Goal: Transaction & Acquisition: Download file/media

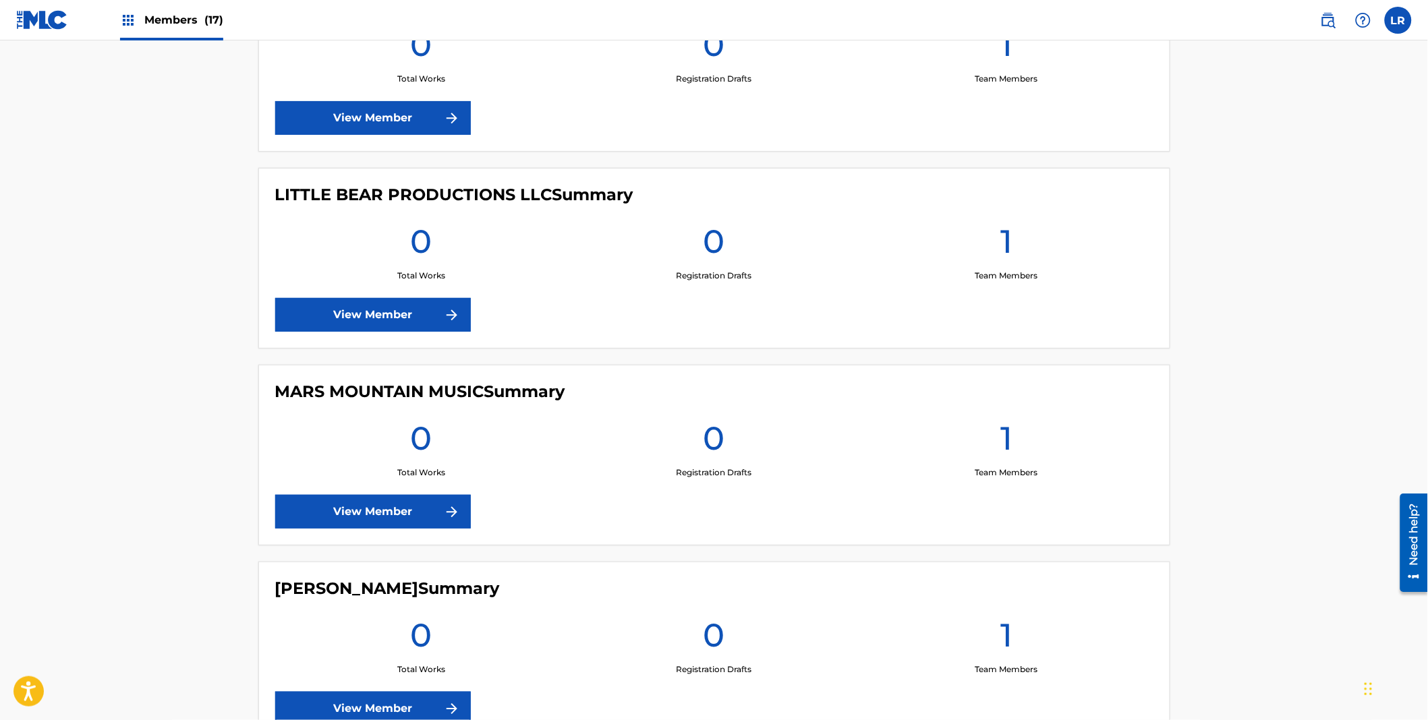
scroll to position [2855, 0]
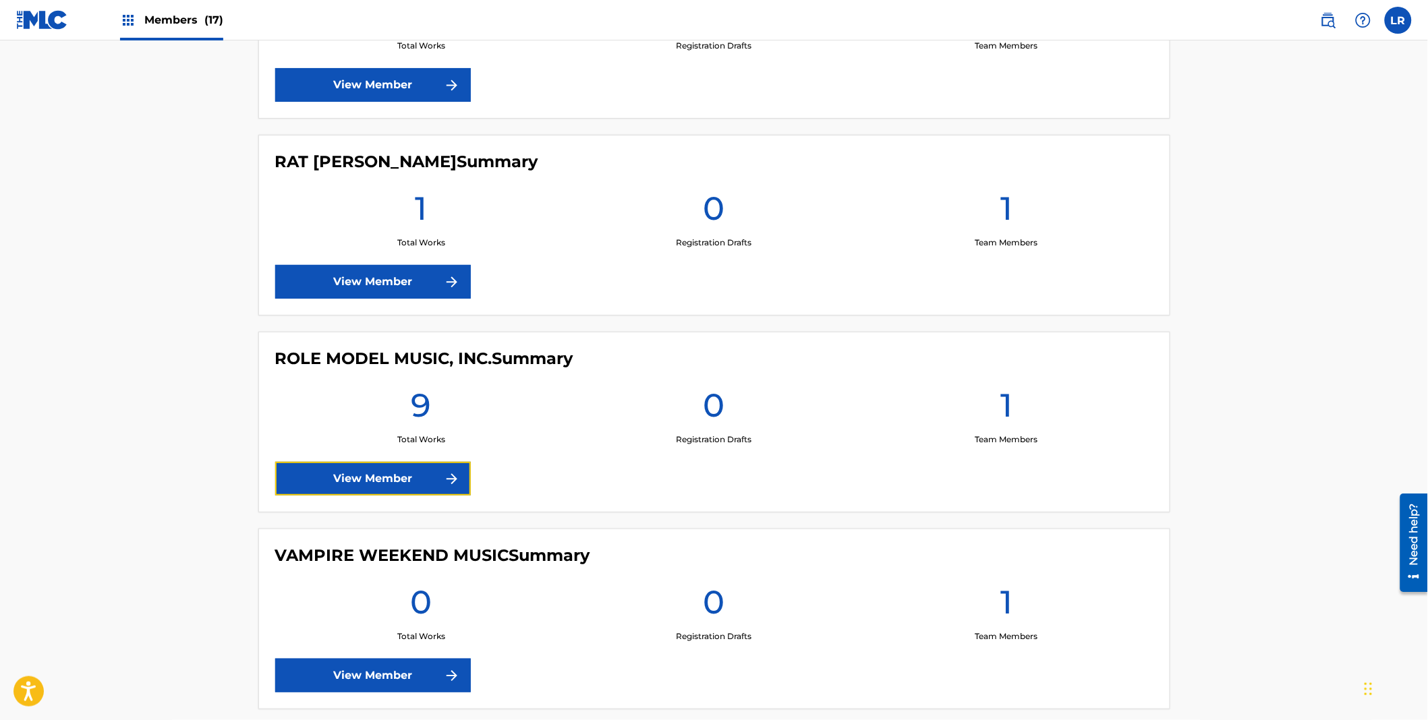
click at [363, 474] on link "View Member" at bounding box center [373, 479] width 196 height 34
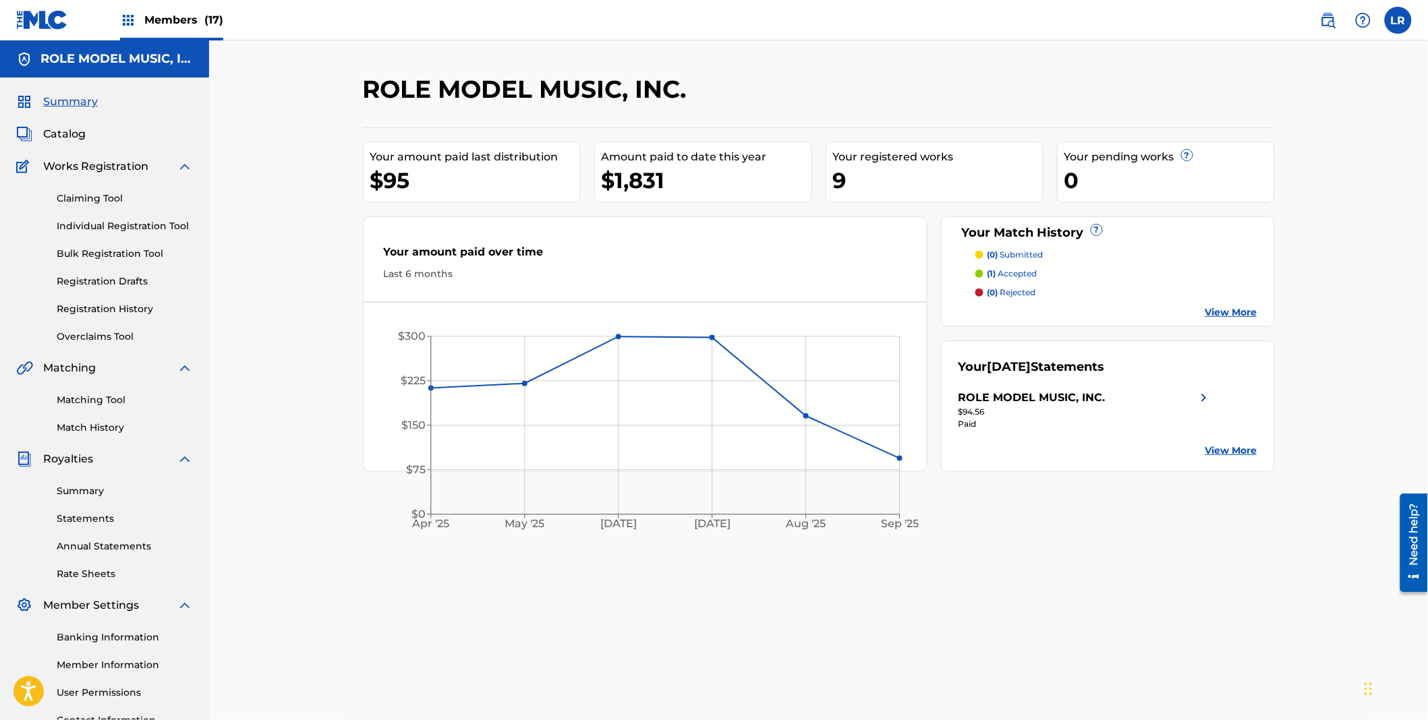
click at [82, 521] on link "Statements" at bounding box center [125, 519] width 136 height 14
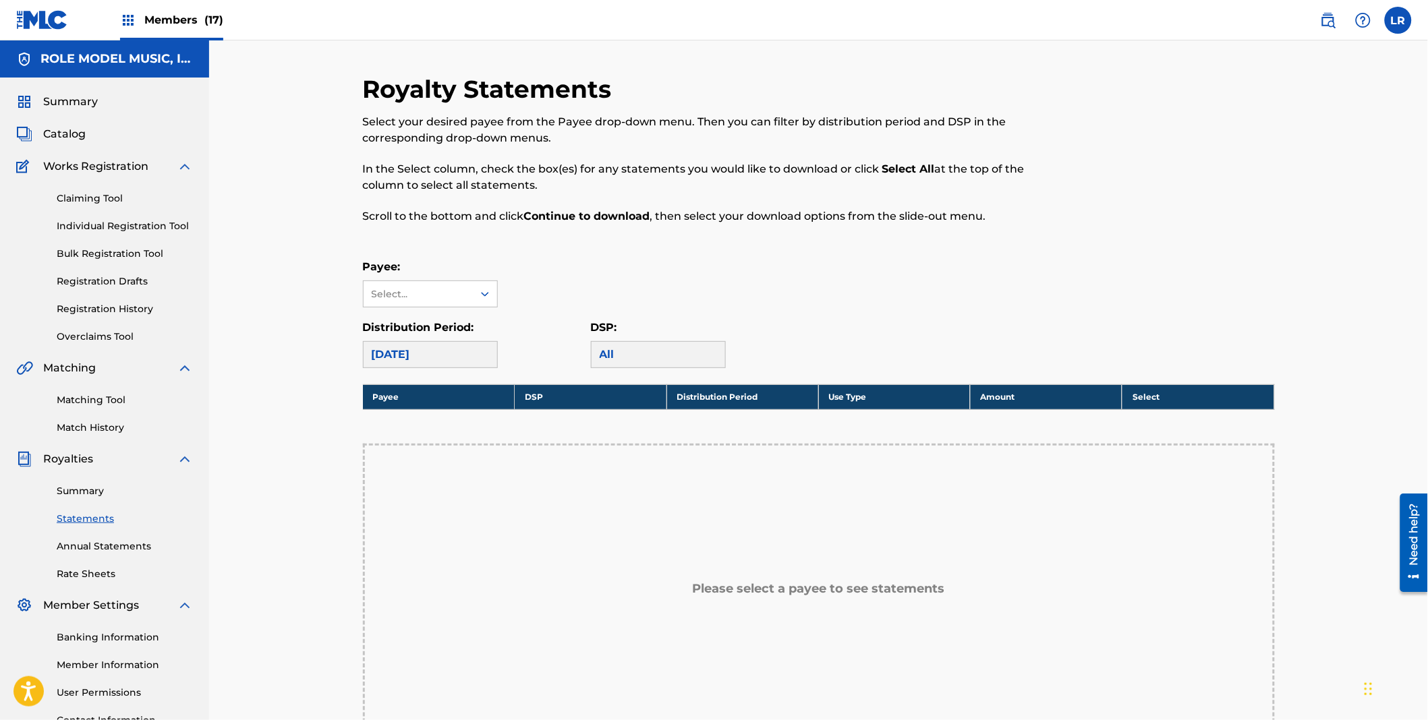
click at [74, 488] on link "Summary" at bounding box center [125, 491] width 136 height 14
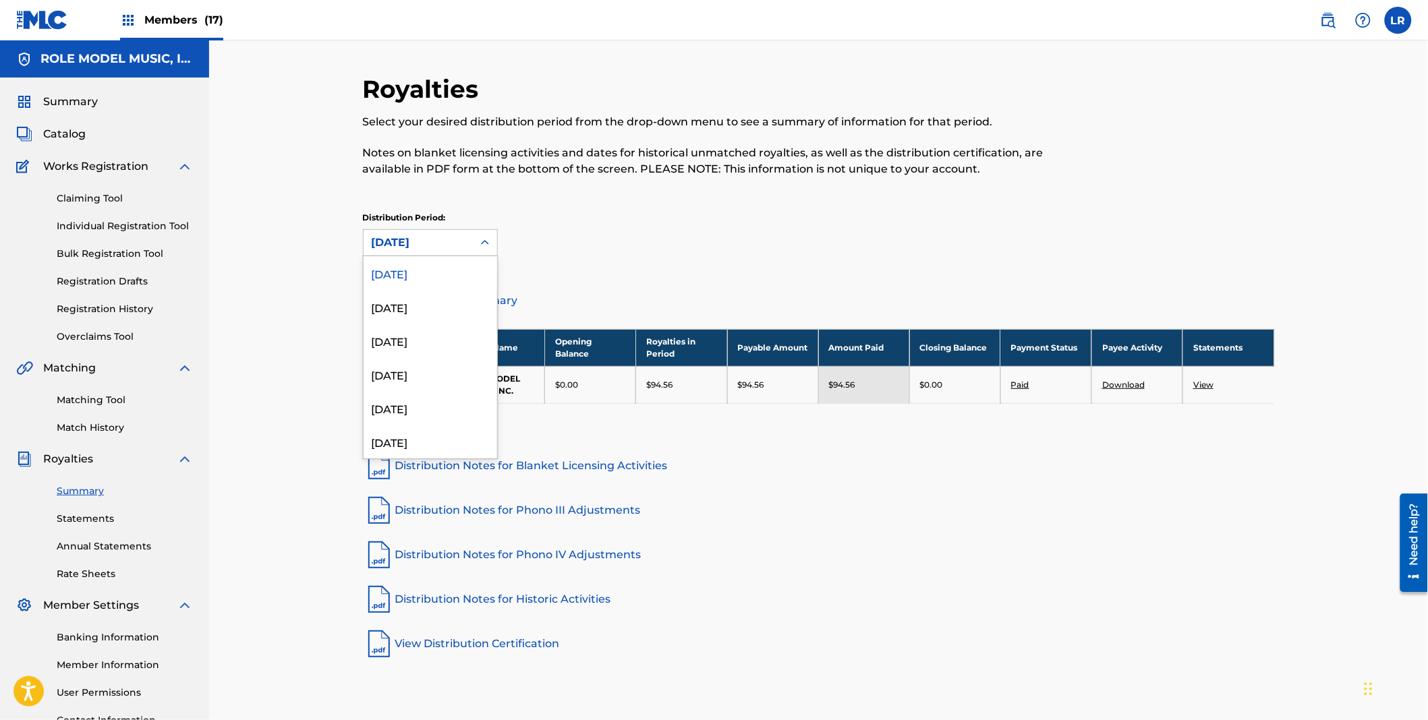
click at [476, 248] on div at bounding box center [485, 243] width 24 height 24
click at [425, 306] on div "[DATE]" at bounding box center [431, 307] width 134 height 34
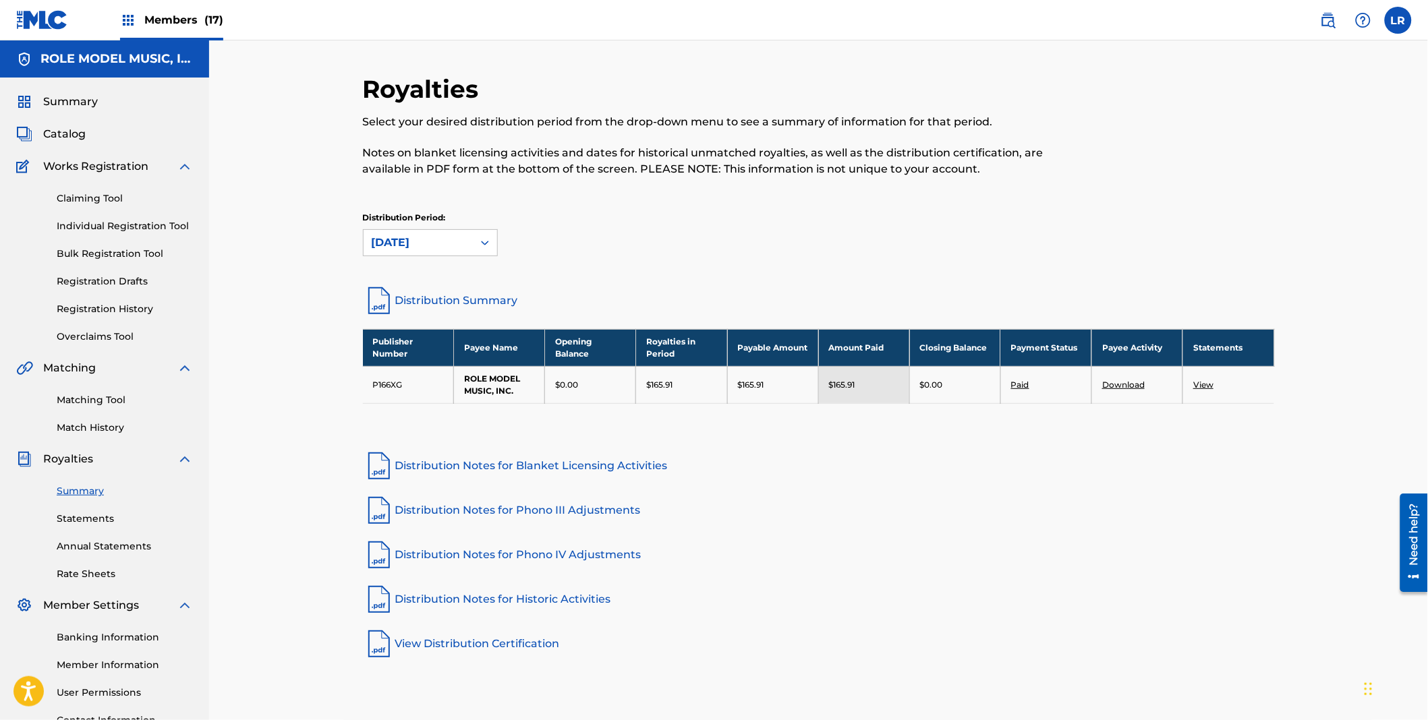
click at [1199, 382] on link "View" at bounding box center [1203, 385] width 20 height 10
click at [1019, 385] on link "Paid" at bounding box center [1020, 385] width 18 height 10
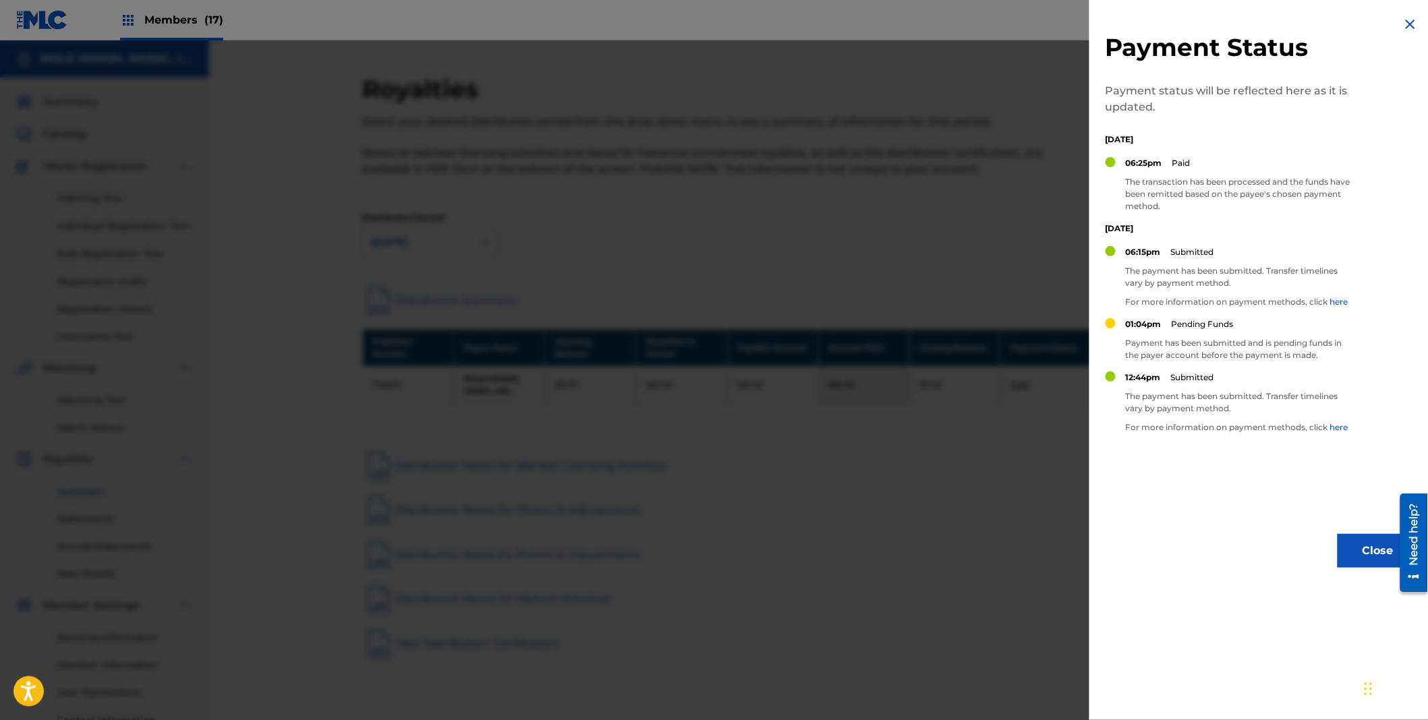
click at [1402, 22] on img at bounding box center [1410, 24] width 16 height 16
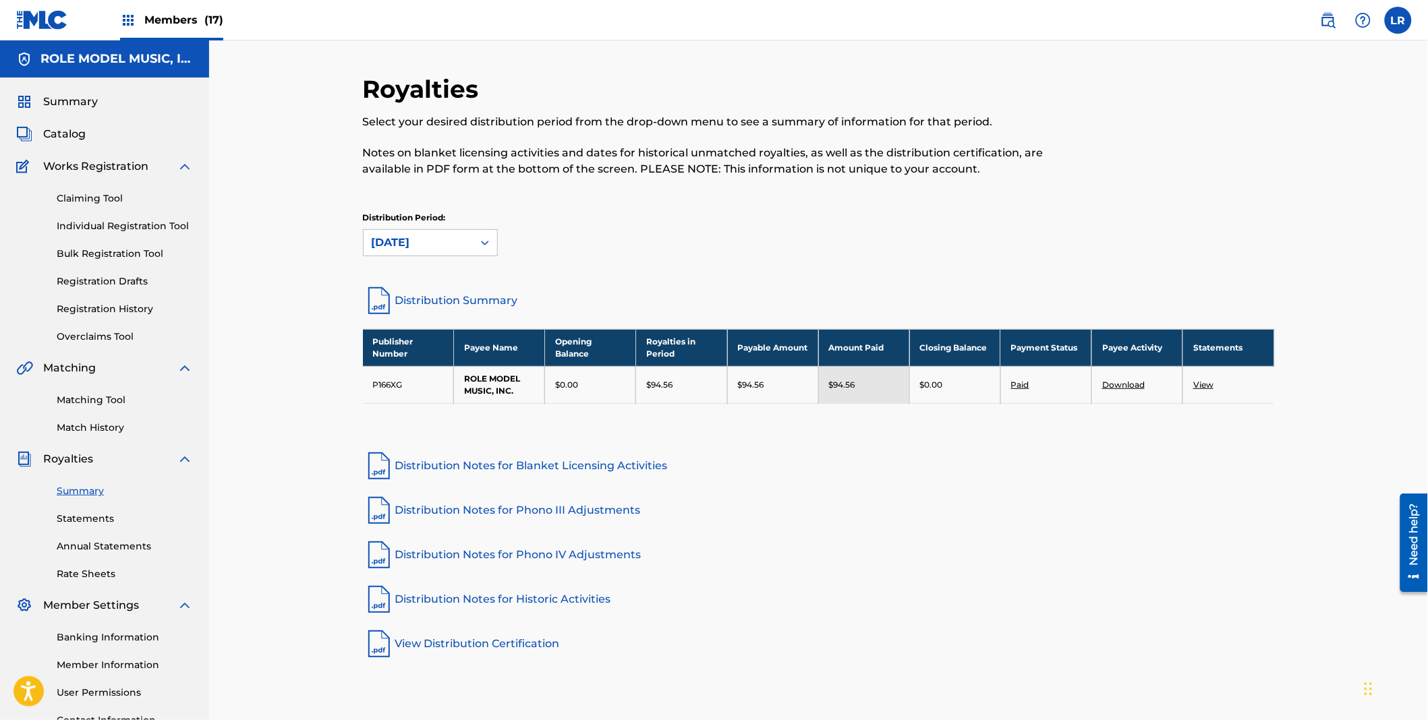
click at [416, 297] on link "Distribution Summary" at bounding box center [819, 301] width 912 height 32
click at [797, 619] on div "Royalties Select your desired distribution period from the drop-down menu to se…" at bounding box center [819, 367] width 912 height 586
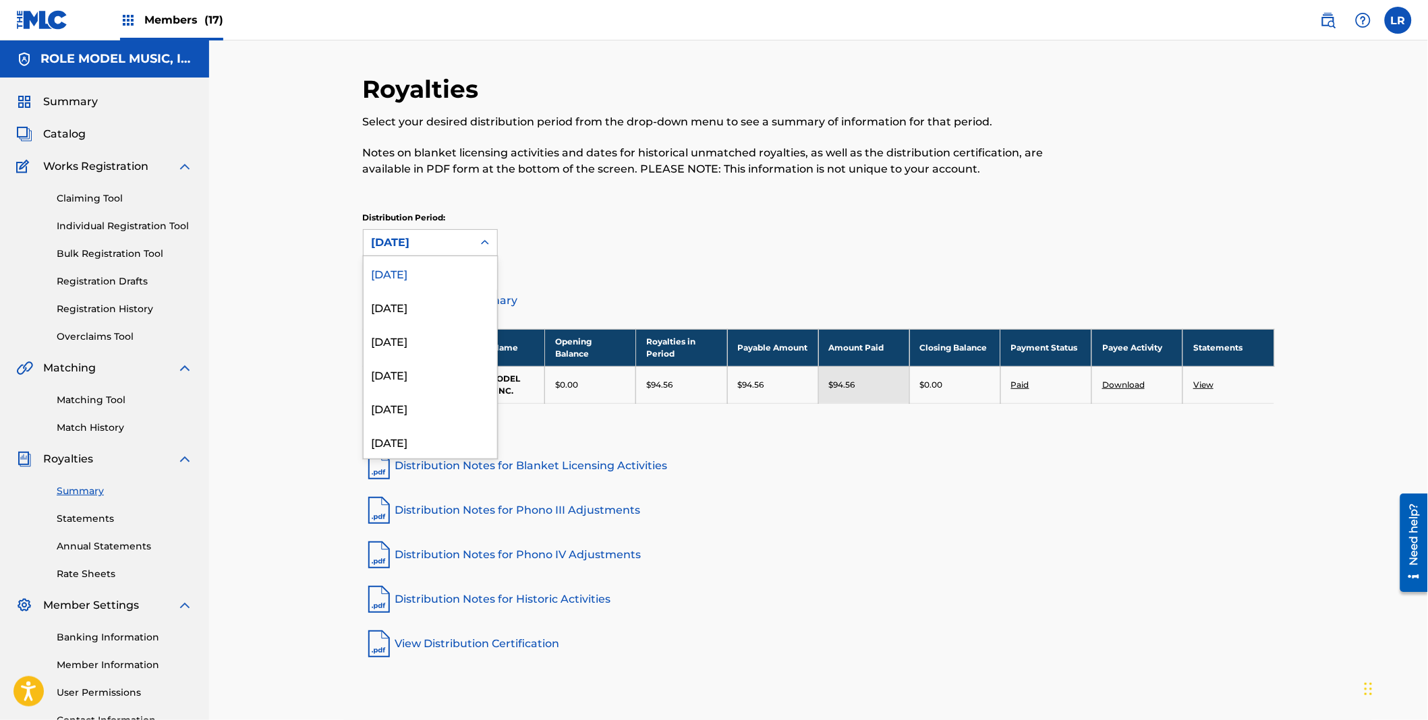
click at [443, 239] on div "[DATE]" at bounding box center [418, 243] width 93 height 16
drag, startPoint x: 405, startPoint y: 306, endPoint x: 416, endPoint y: 308, distance: 11.0
click at [406, 306] on div "[DATE]" at bounding box center [431, 307] width 134 height 34
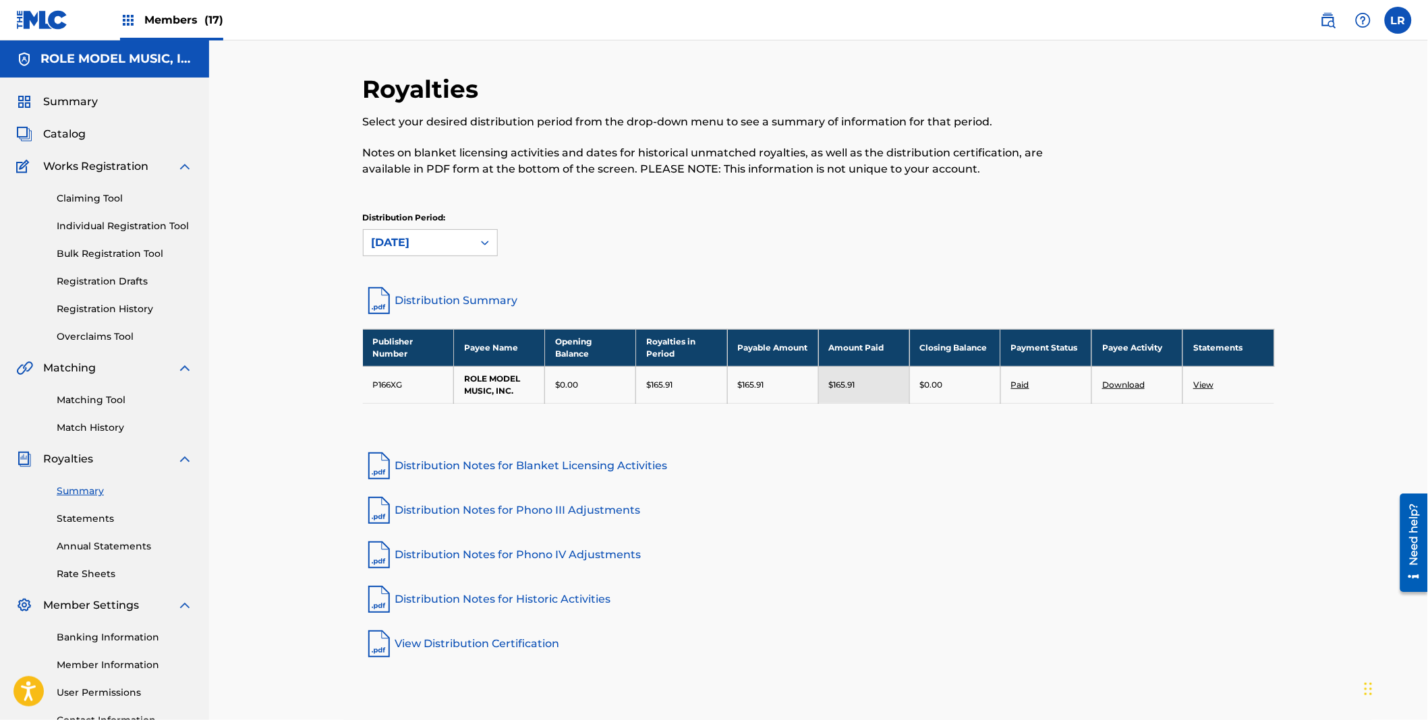
click at [463, 295] on link "Distribution Summary" at bounding box center [819, 301] width 912 height 32
click at [919, 622] on div "Royalties Select your desired distribution period from the drop-down menu to se…" at bounding box center [819, 367] width 912 height 586
click at [1118, 385] on link "Download" at bounding box center [1123, 385] width 42 height 10
click at [425, 248] on div "[DATE]" at bounding box center [418, 243] width 93 height 16
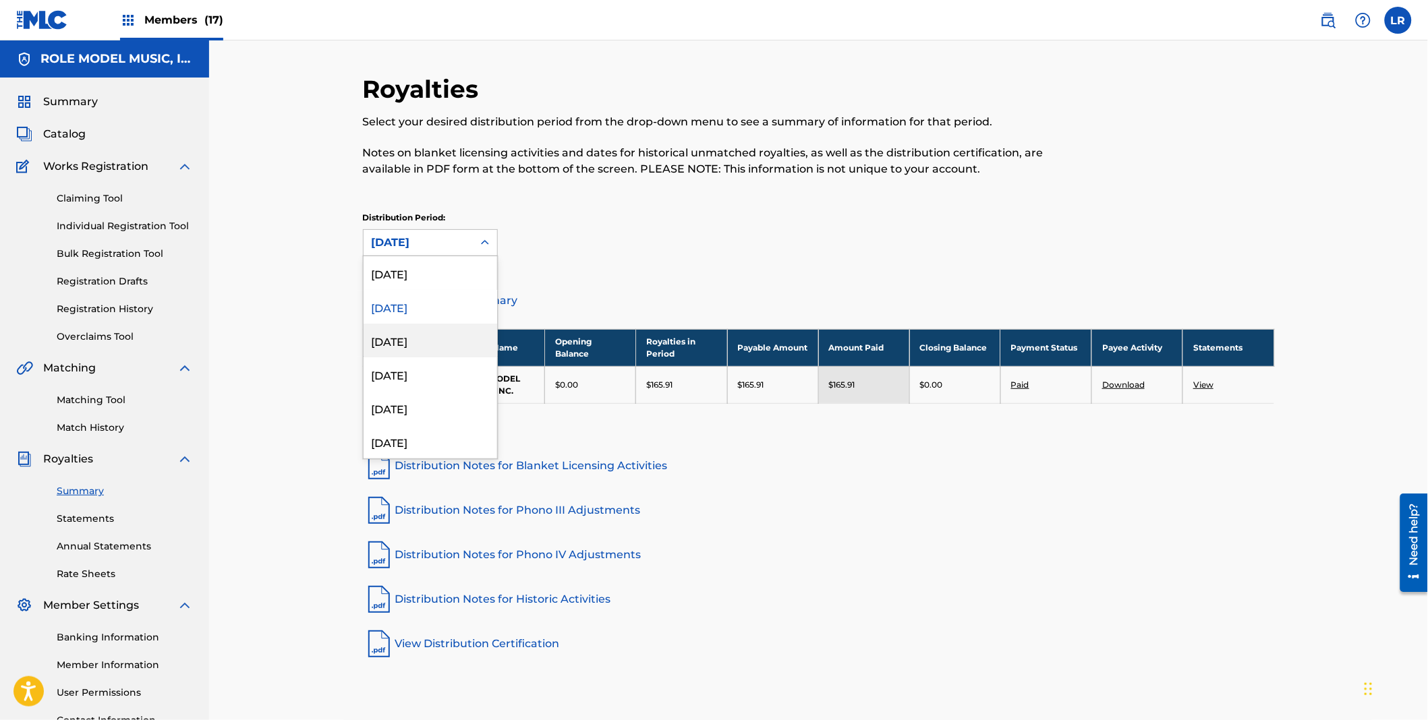
click at [401, 336] on div "[DATE]" at bounding box center [431, 341] width 134 height 34
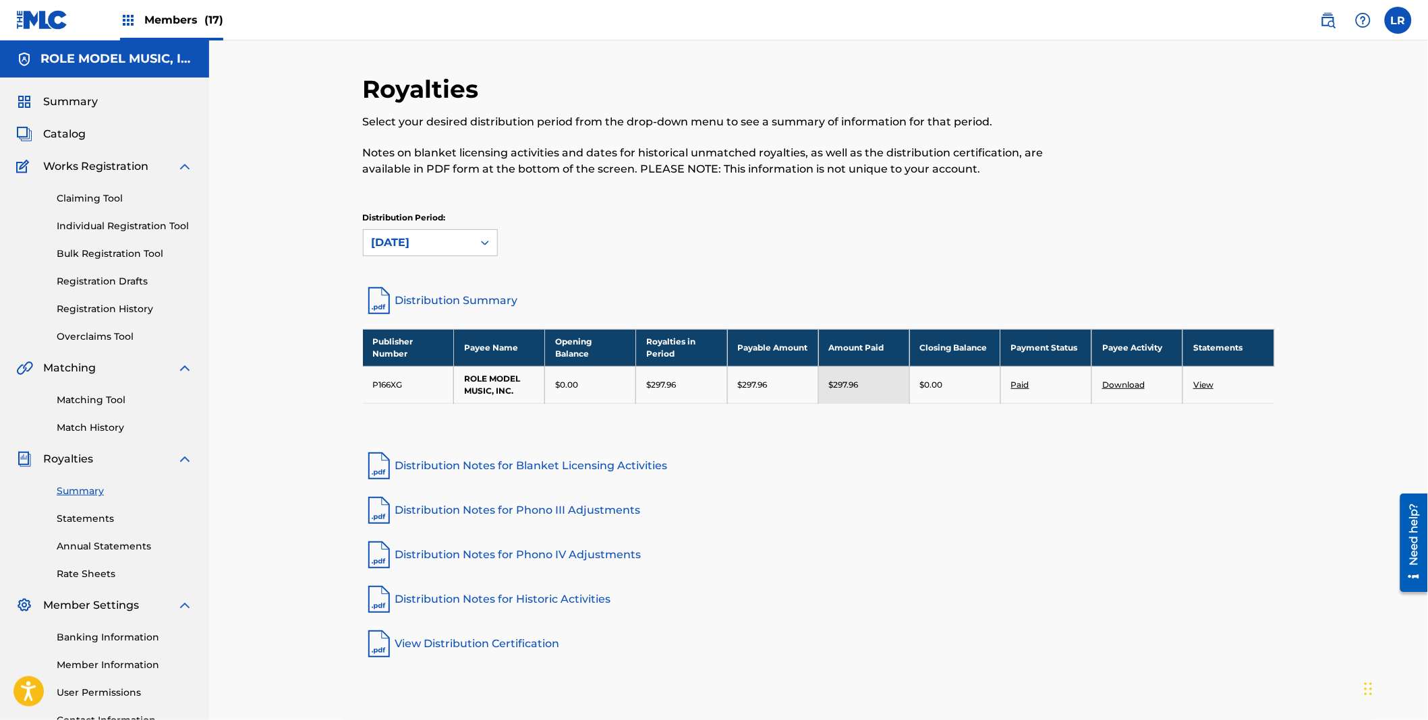
click at [1127, 385] on link "Download" at bounding box center [1123, 385] width 42 height 10
click at [85, 515] on link "Statements" at bounding box center [125, 519] width 136 height 14
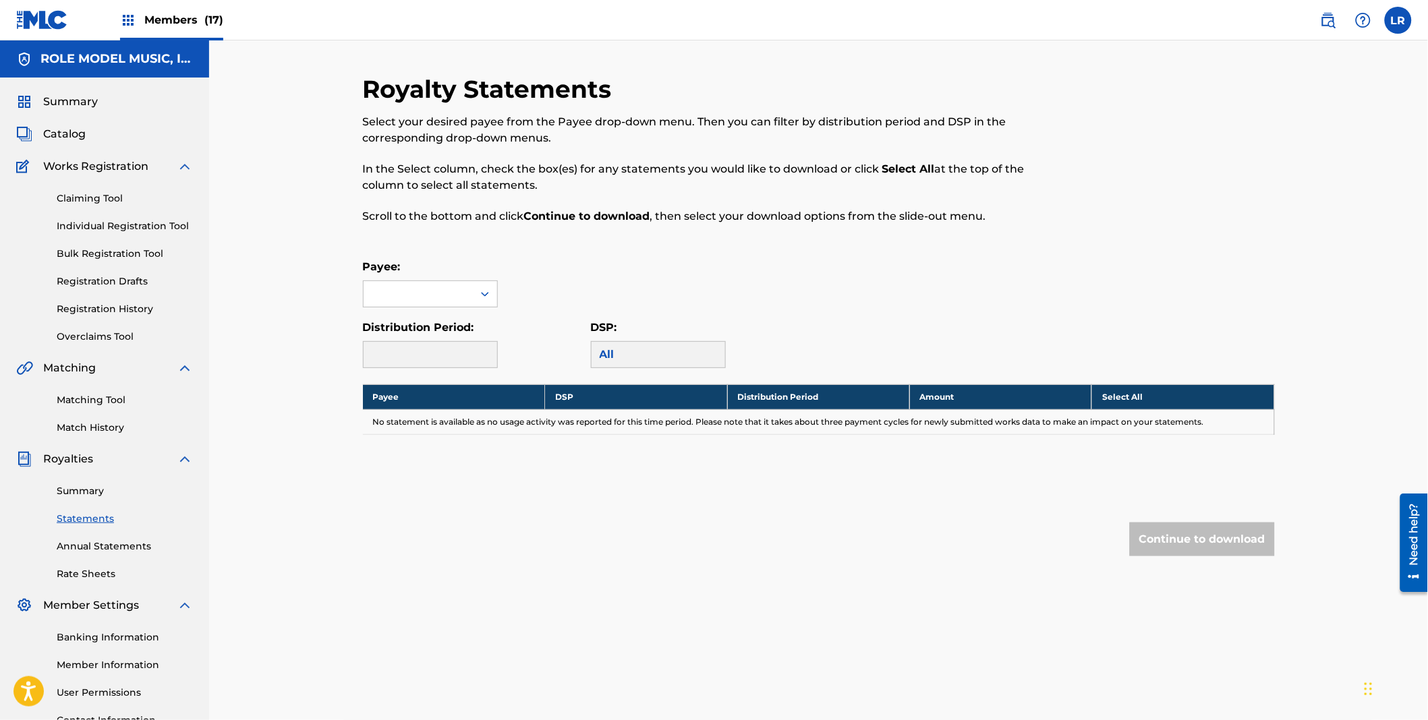
click at [484, 295] on icon at bounding box center [484, 293] width 13 height 13
click at [395, 338] on div "ROLE MODEL MUSIC, INC." at bounding box center [431, 333] width 134 height 50
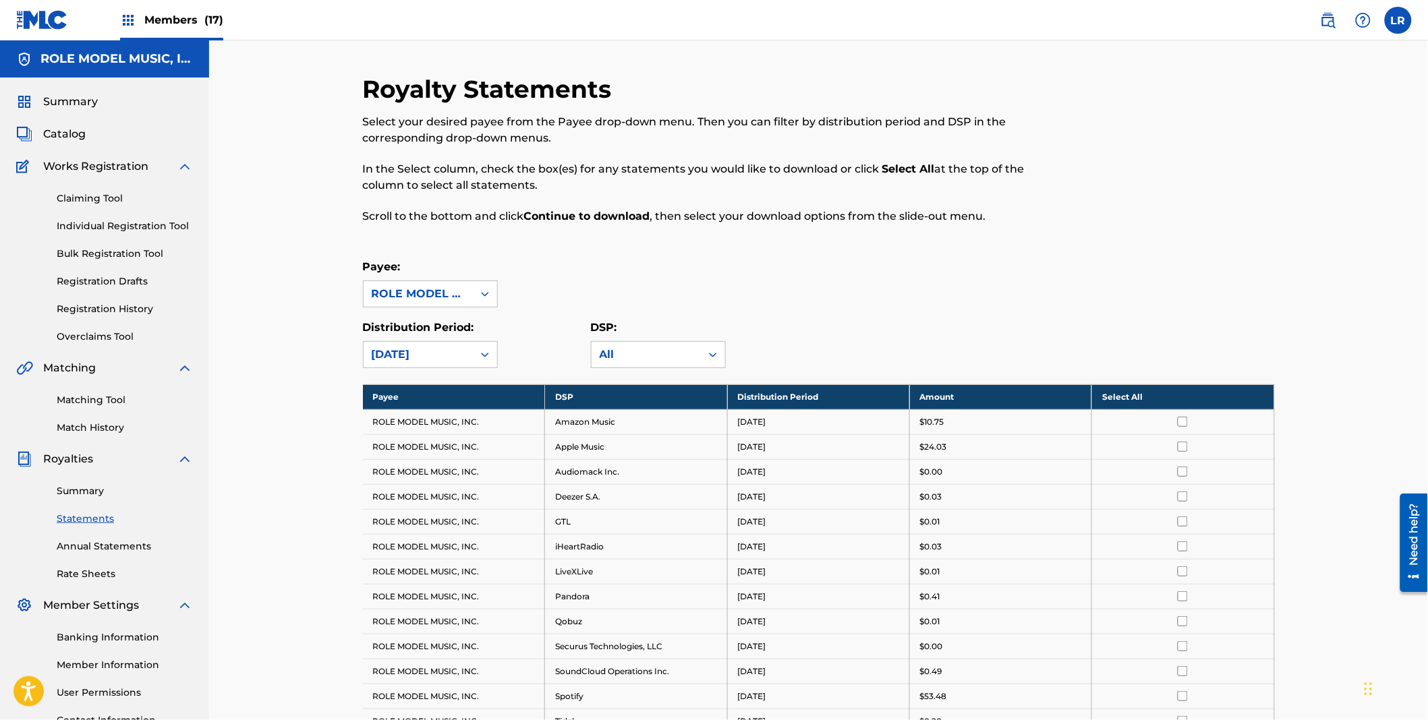
click at [479, 353] on icon at bounding box center [484, 354] width 13 height 13
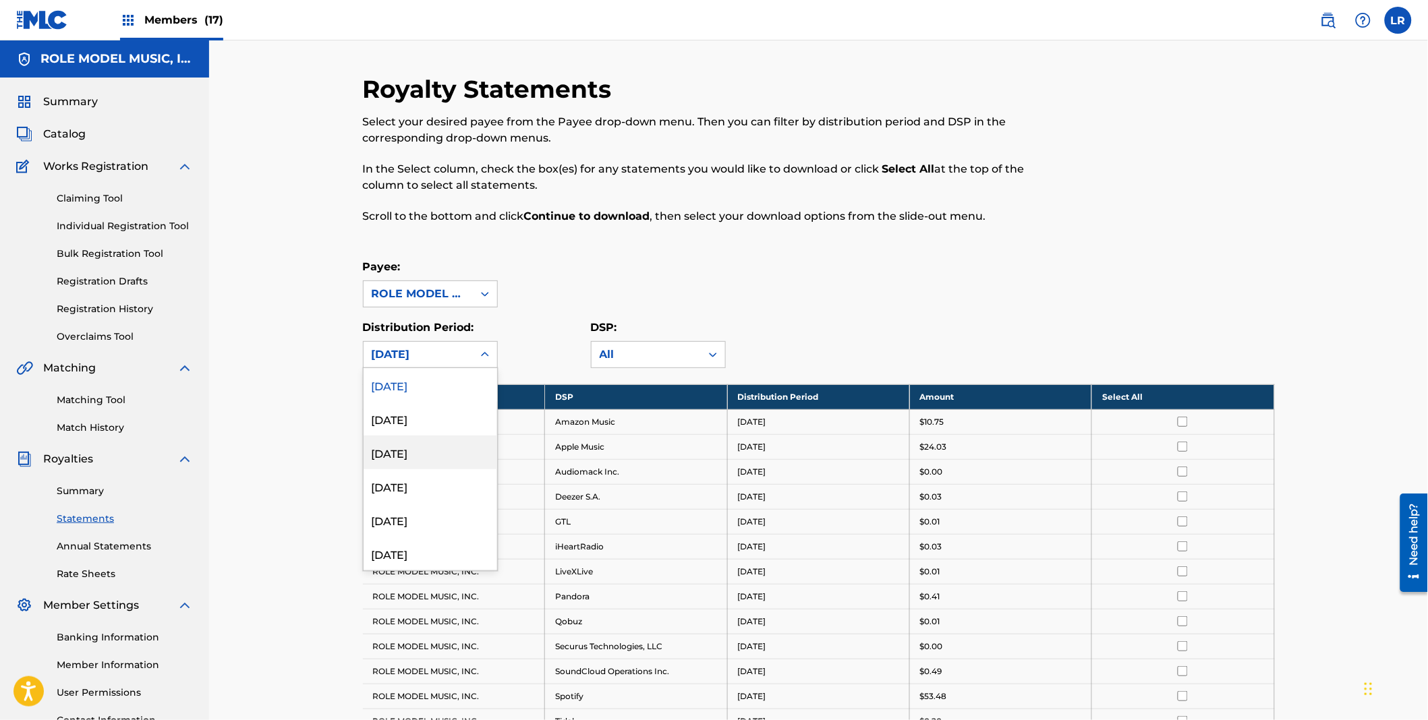
click at [399, 455] on div "[DATE]" at bounding box center [431, 453] width 134 height 34
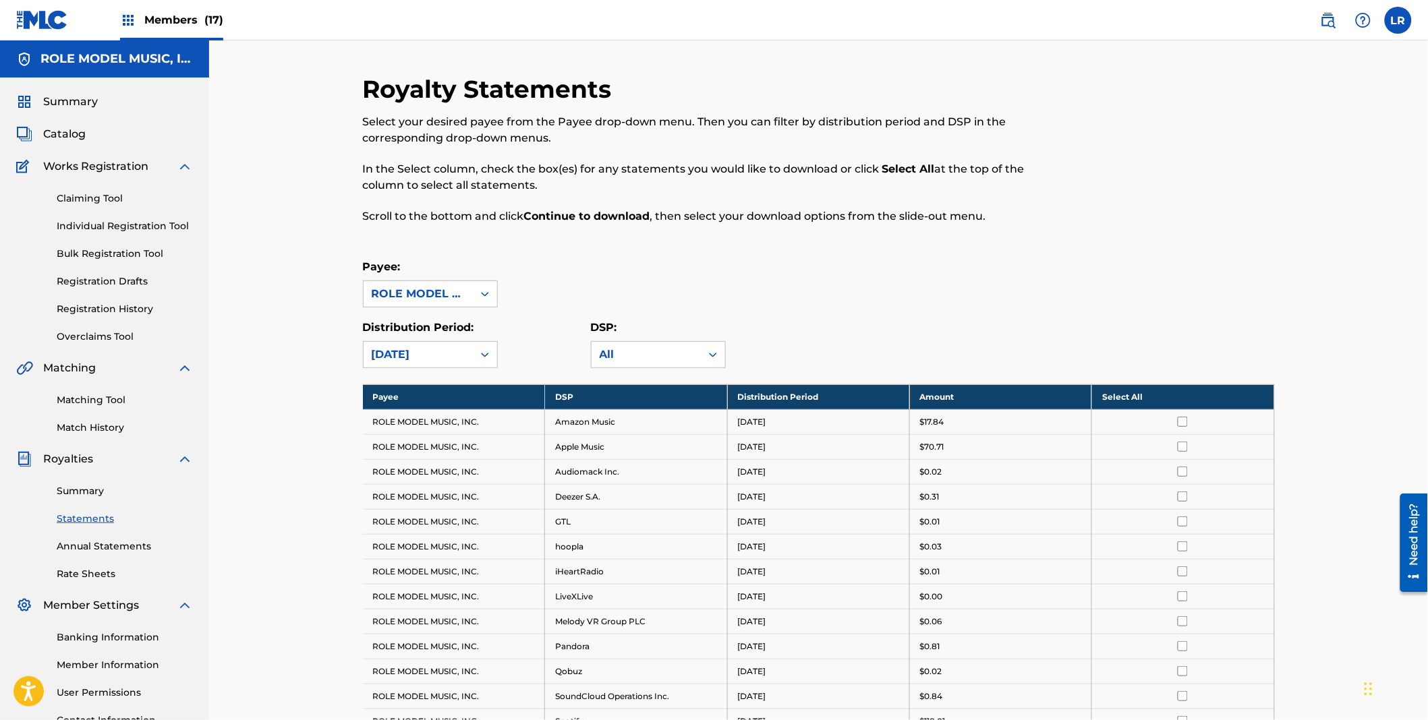
click at [1125, 394] on th "Select All" at bounding box center [1183, 397] width 182 height 25
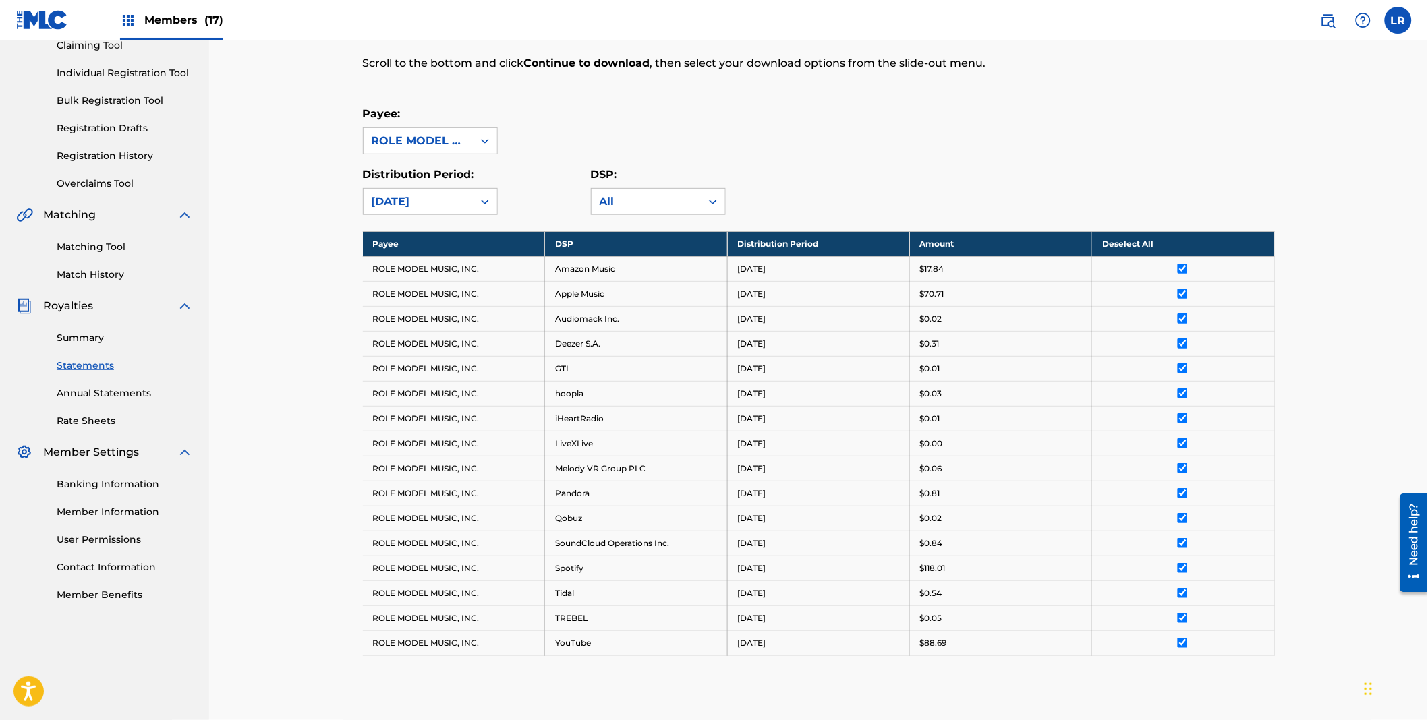
scroll to position [329, 0]
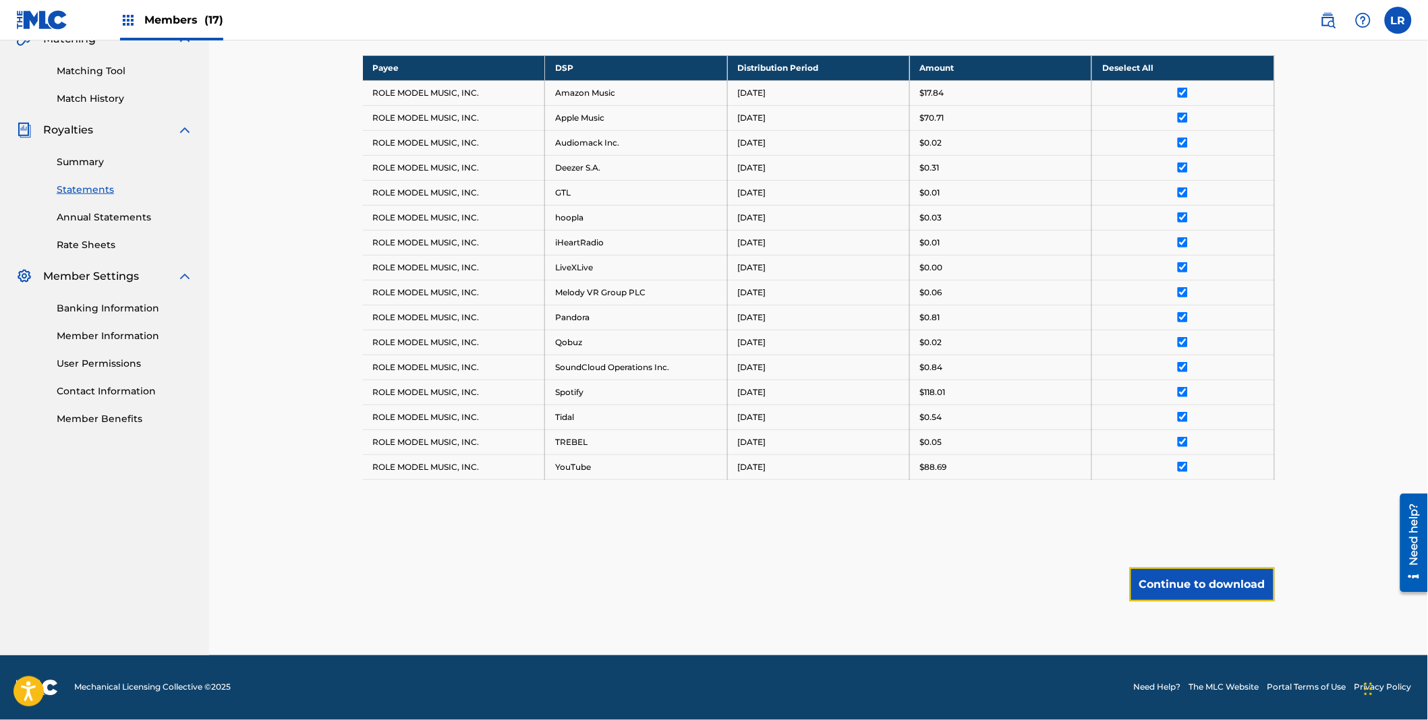
click at [1205, 584] on button "Continue to download" at bounding box center [1202, 585] width 145 height 34
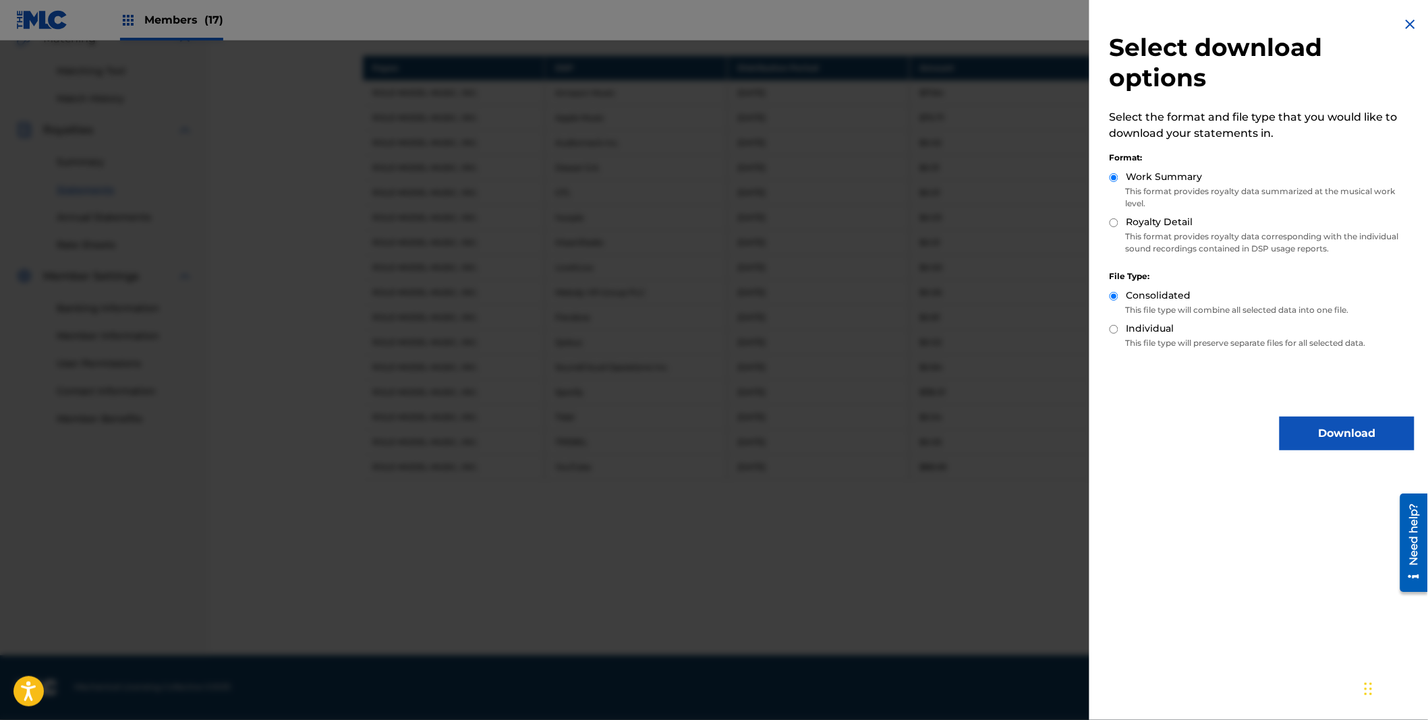
click at [1116, 223] on input "Royalty Detail" at bounding box center [1114, 223] width 9 height 9
radio input "true"
click at [1338, 436] on button "Download" at bounding box center [1347, 434] width 135 height 34
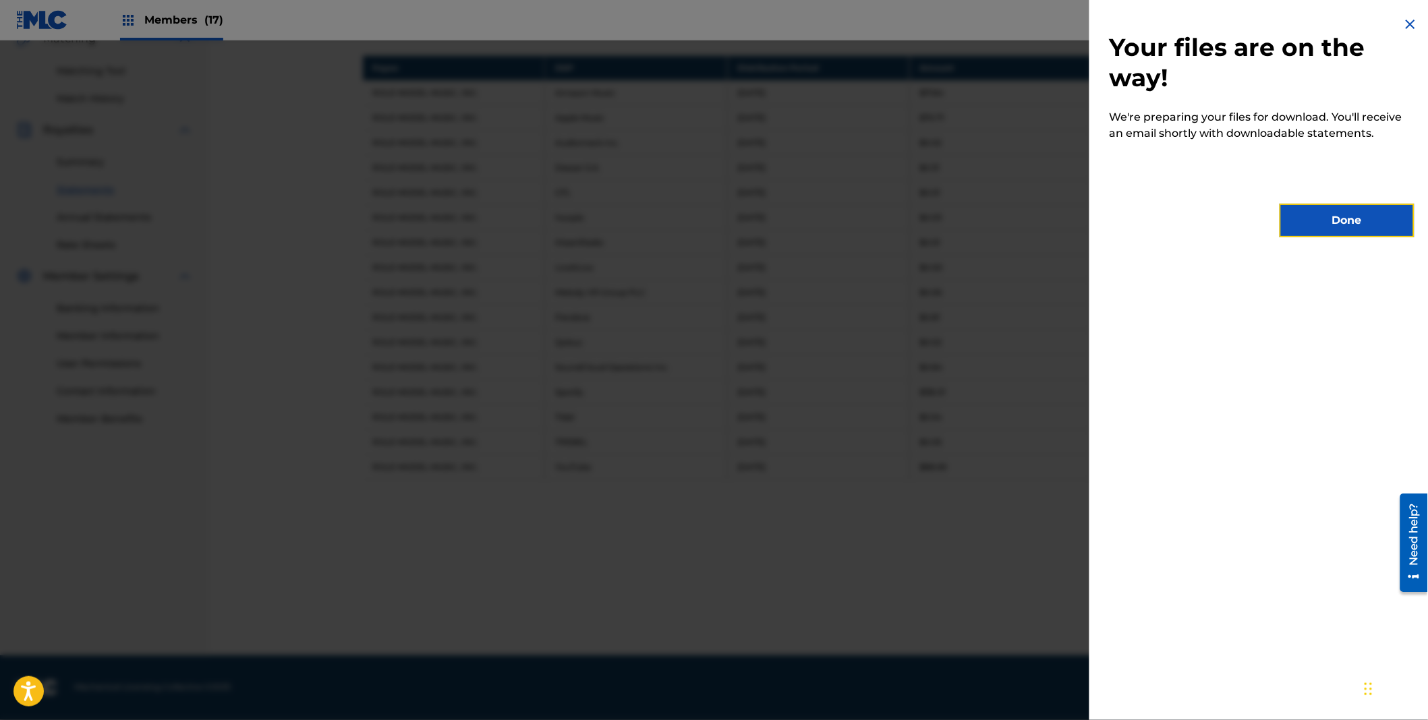
click at [1351, 223] on button "Done" at bounding box center [1347, 221] width 135 height 34
